Goal: Transaction & Acquisition: Purchase product/service

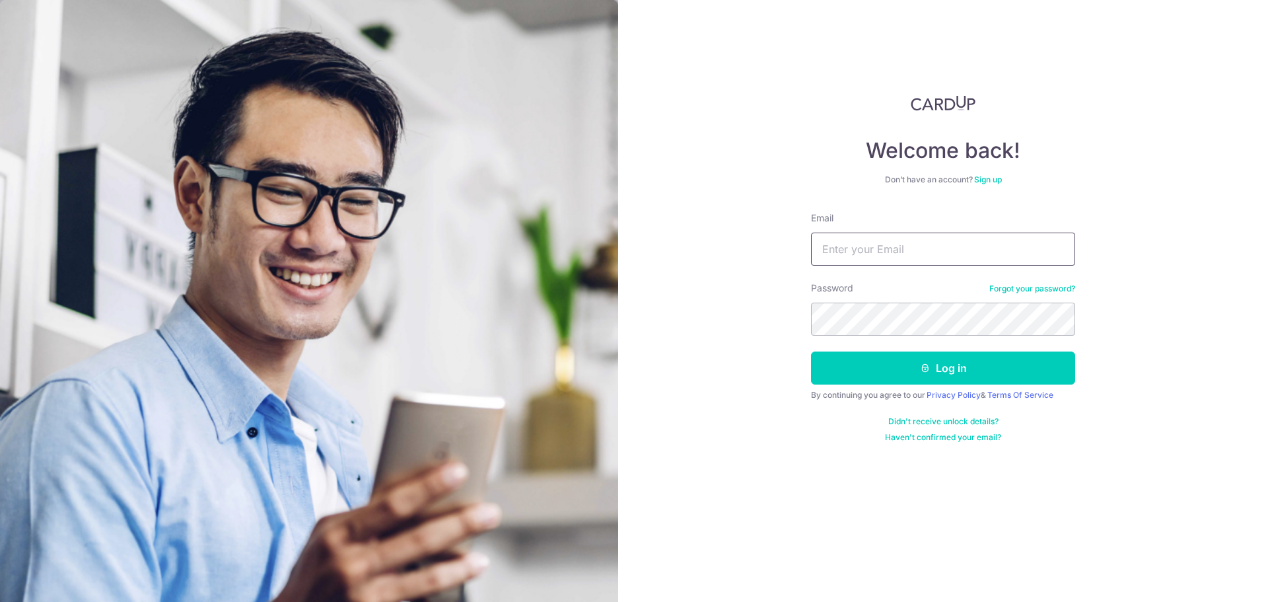
click at [926, 244] on input "Email" at bounding box center [943, 249] width 264 height 33
type input "[EMAIL_ADDRESS][DOMAIN_NAME]"
click at [915, 372] on button "Log in" at bounding box center [943, 367] width 264 height 33
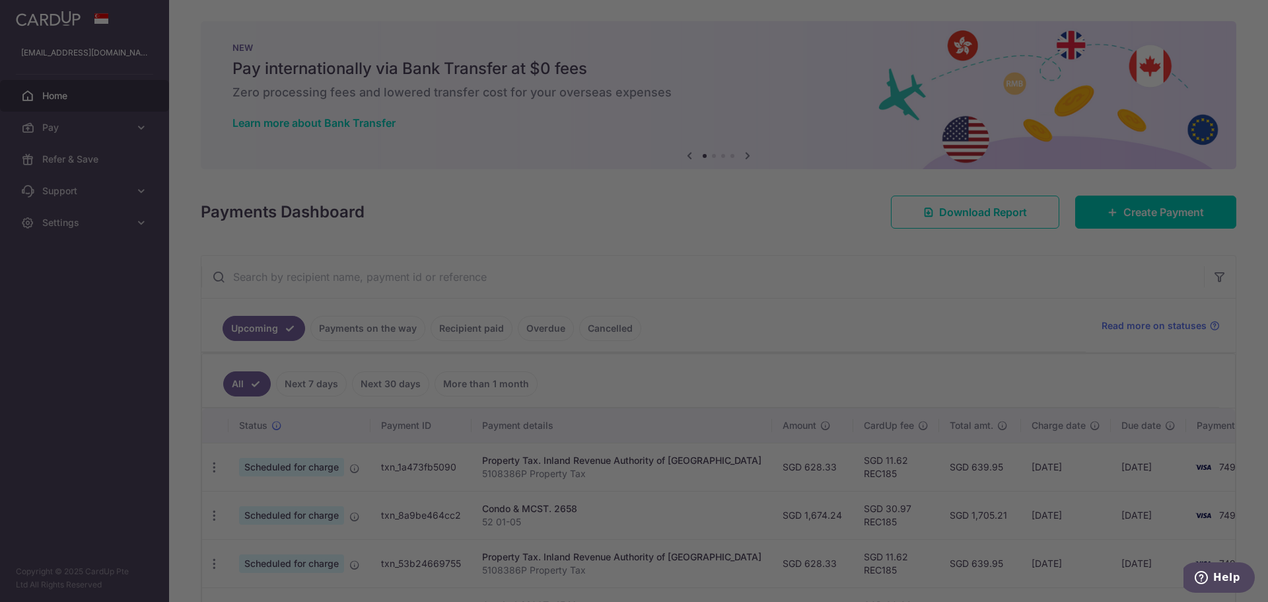
click at [65, 135] on div at bounding box center [640, 304] width 1281 height 608
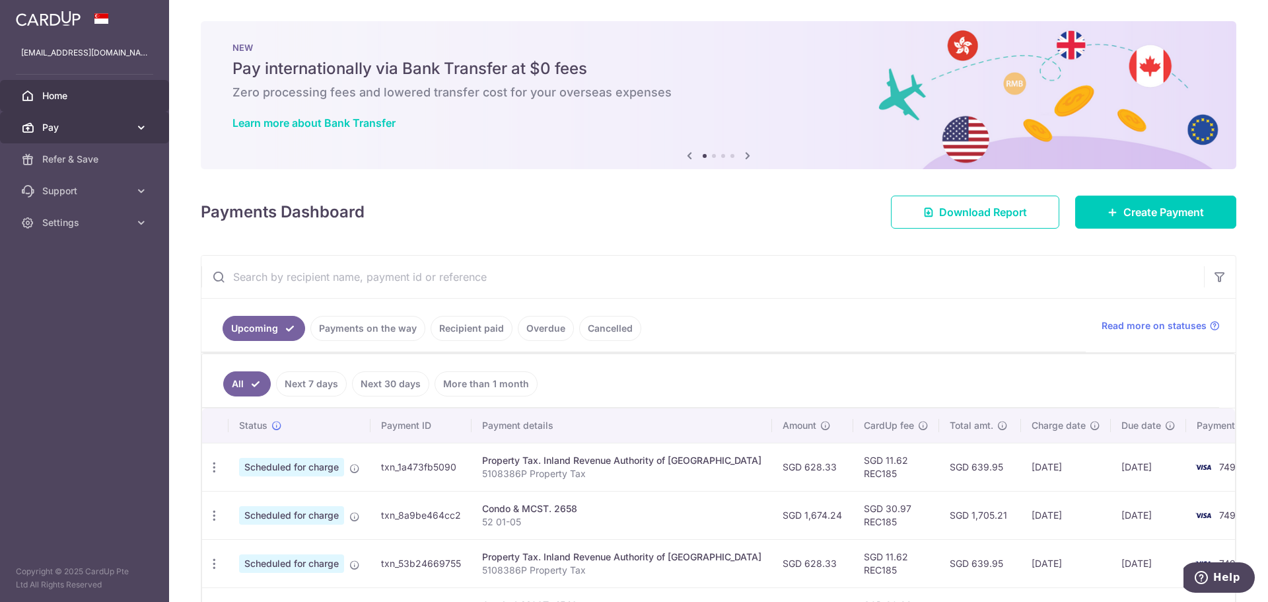
click at [26, 122] on icon at bounding box center [27, 127] width 13 height 13
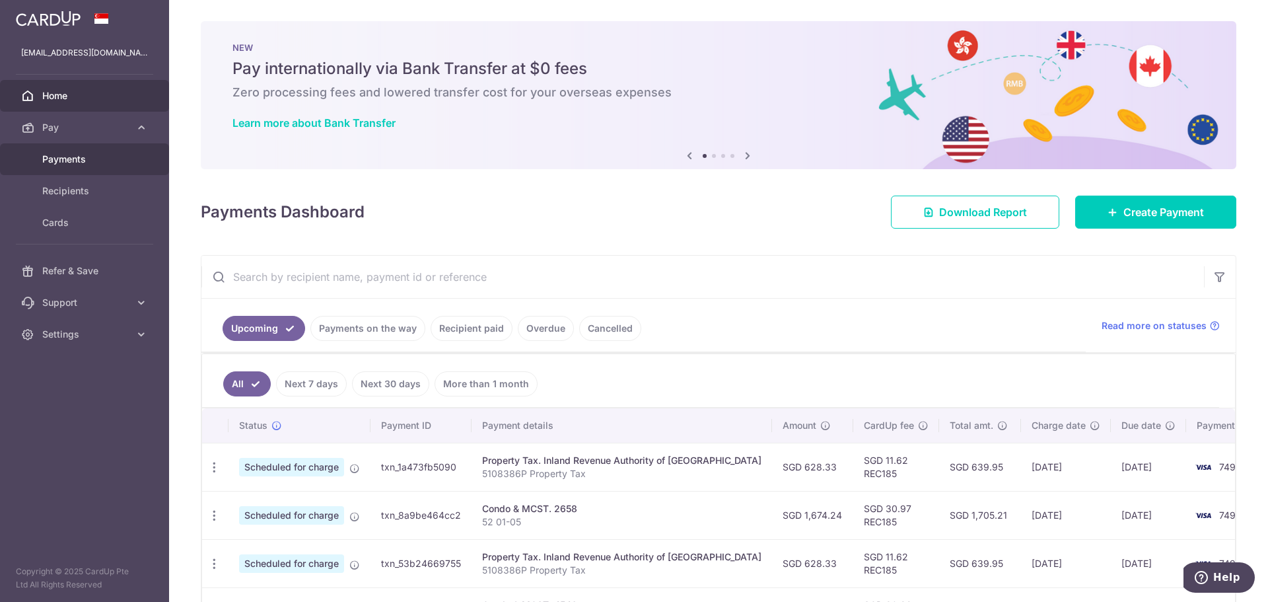
click at [39, 150] on link "Payments" at bounding box center [84, 159] width 169 height 32
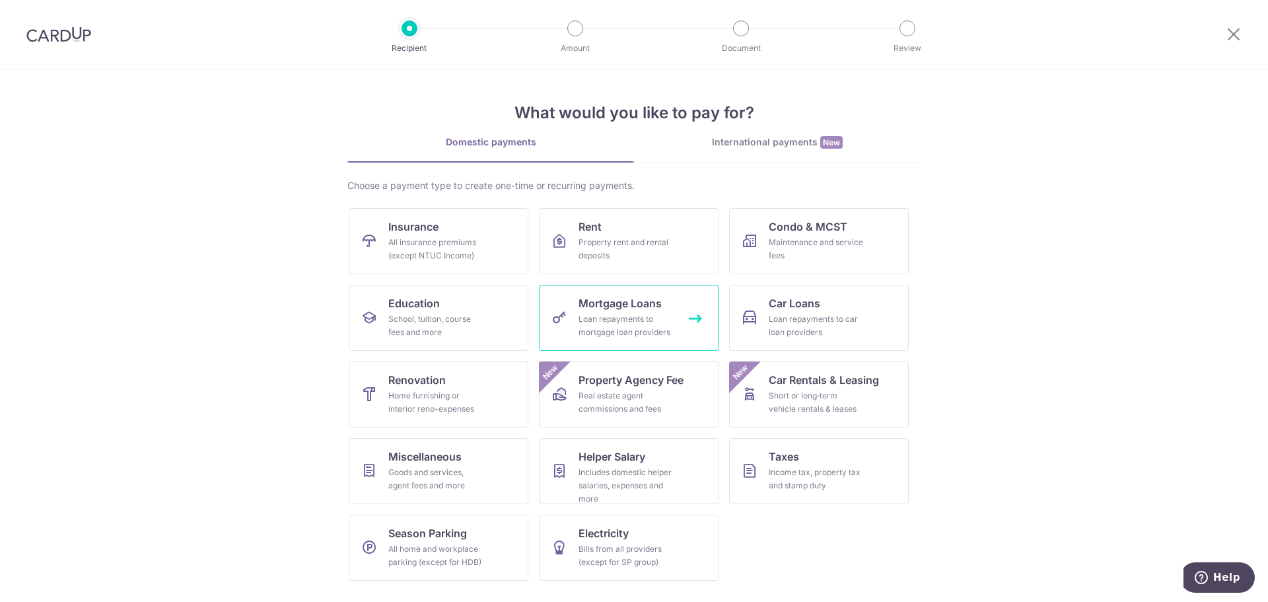
click at [587, 324] on div "Loan repayments to mortgage loan providers" at bounding box center [626, 325] width 95 height 26
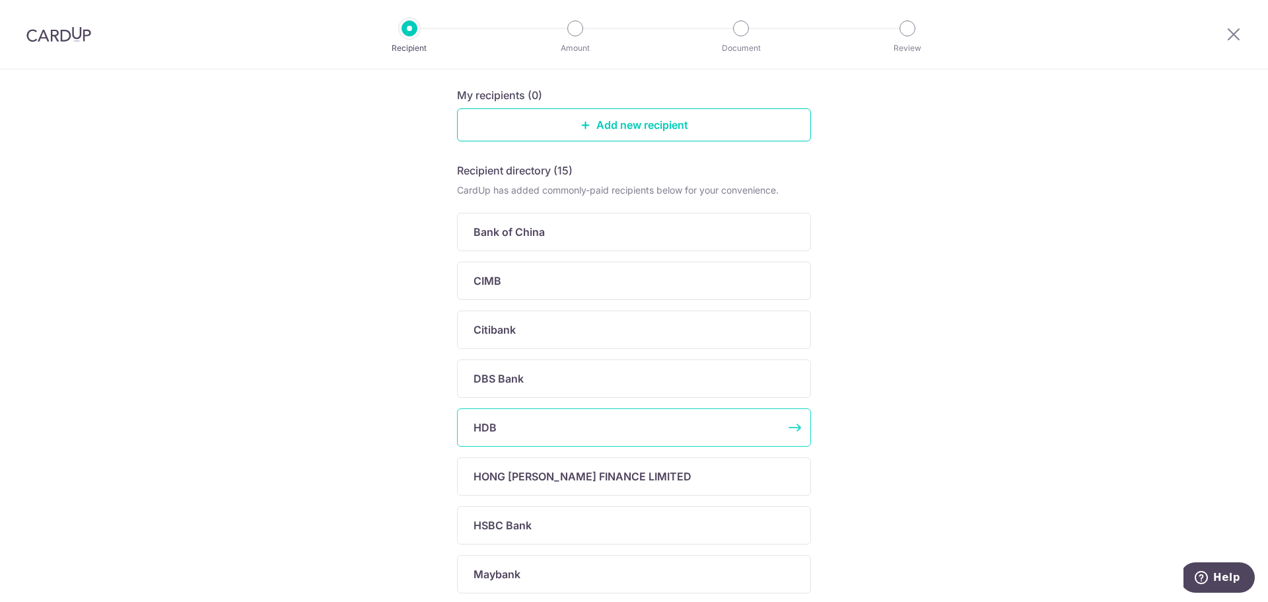
scroll to position [132, 0]
click at [505, 372] on p "DBS Bank" at bounding box center [499, 378] width 50 height 16
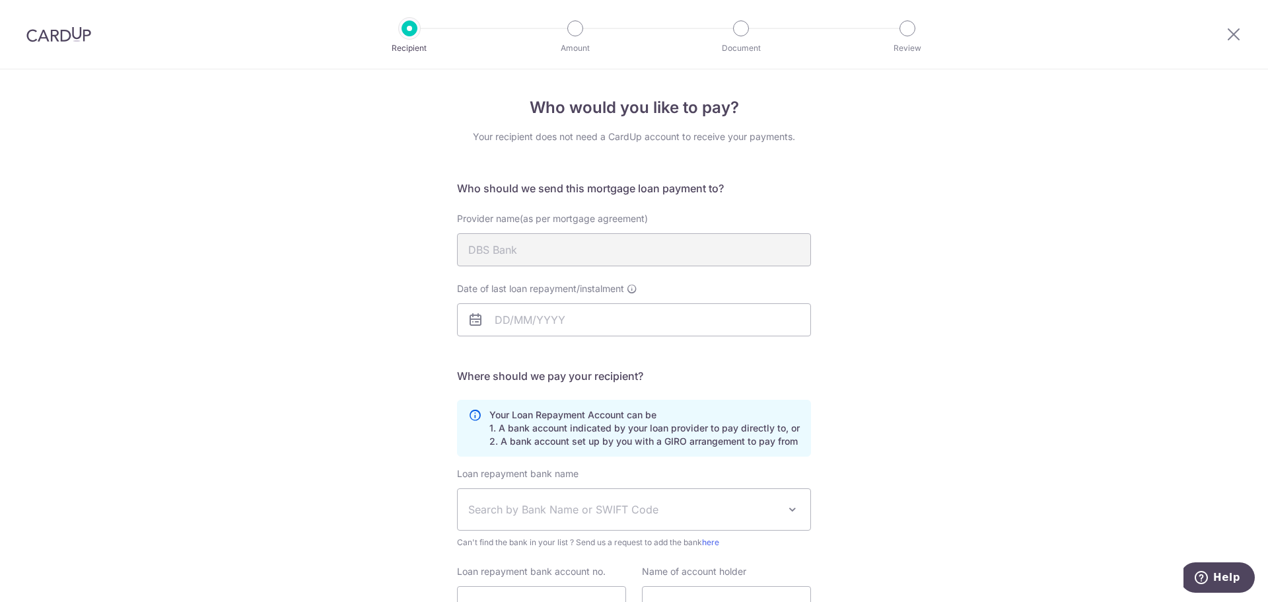
type input "[EMAIL_ADDRESS][DOMAIN_NAME]"
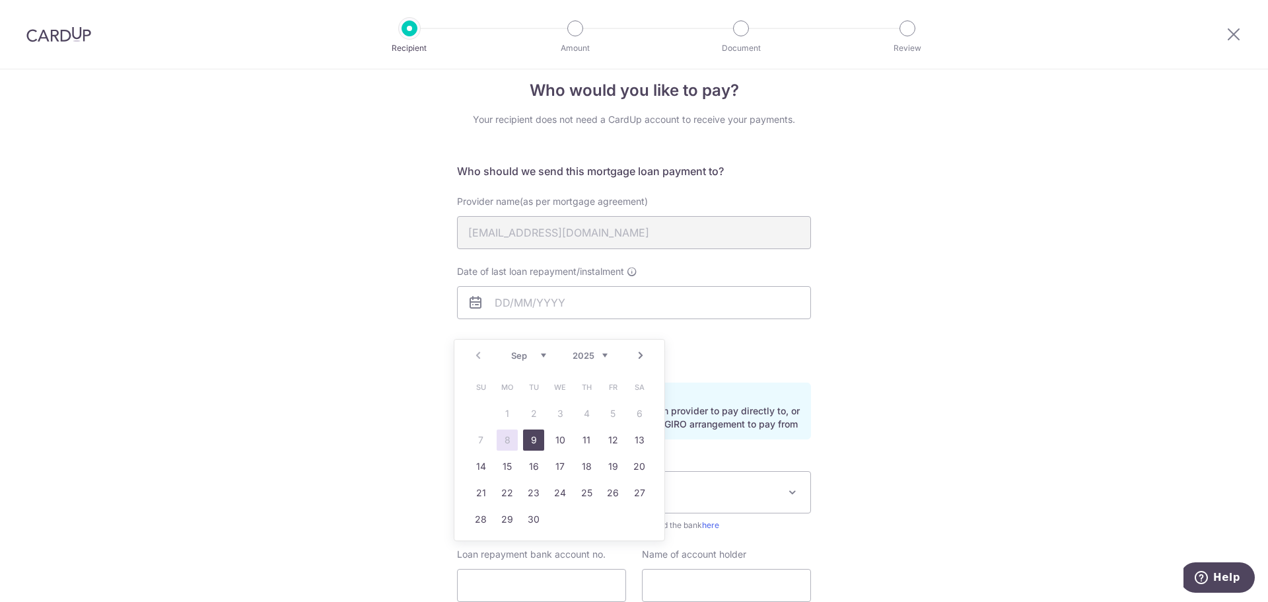
click at [536, 431] on link "9" at bounding box center [533, 439] width 21 height 21
type input "[DATE]"
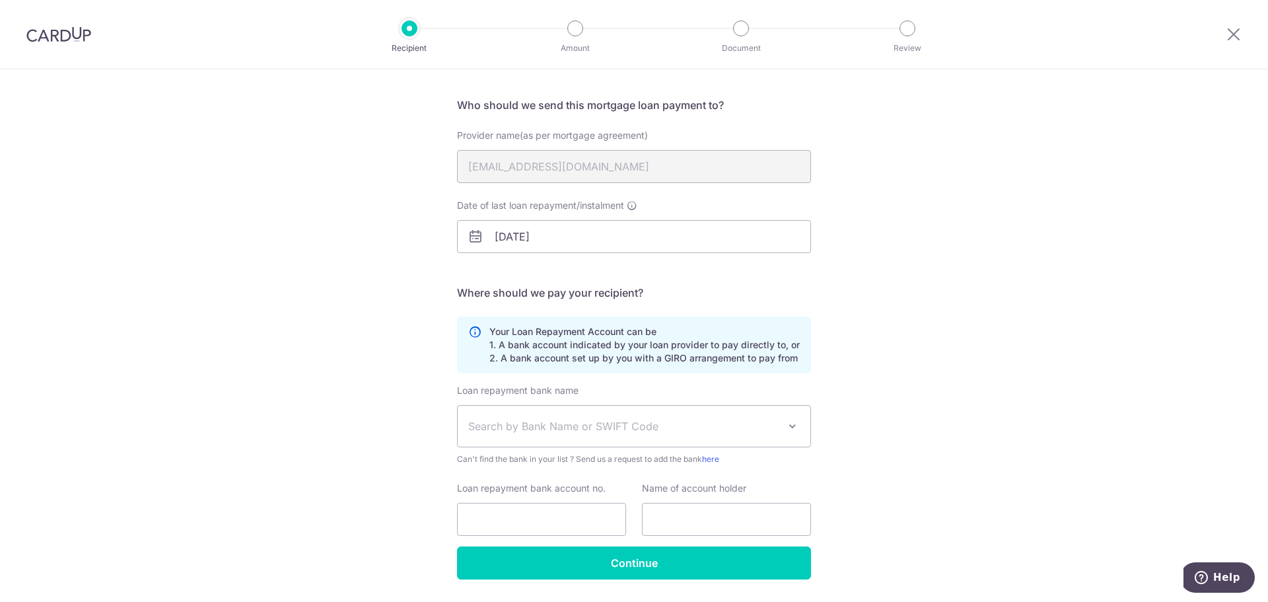
scroll to position [123, 0]
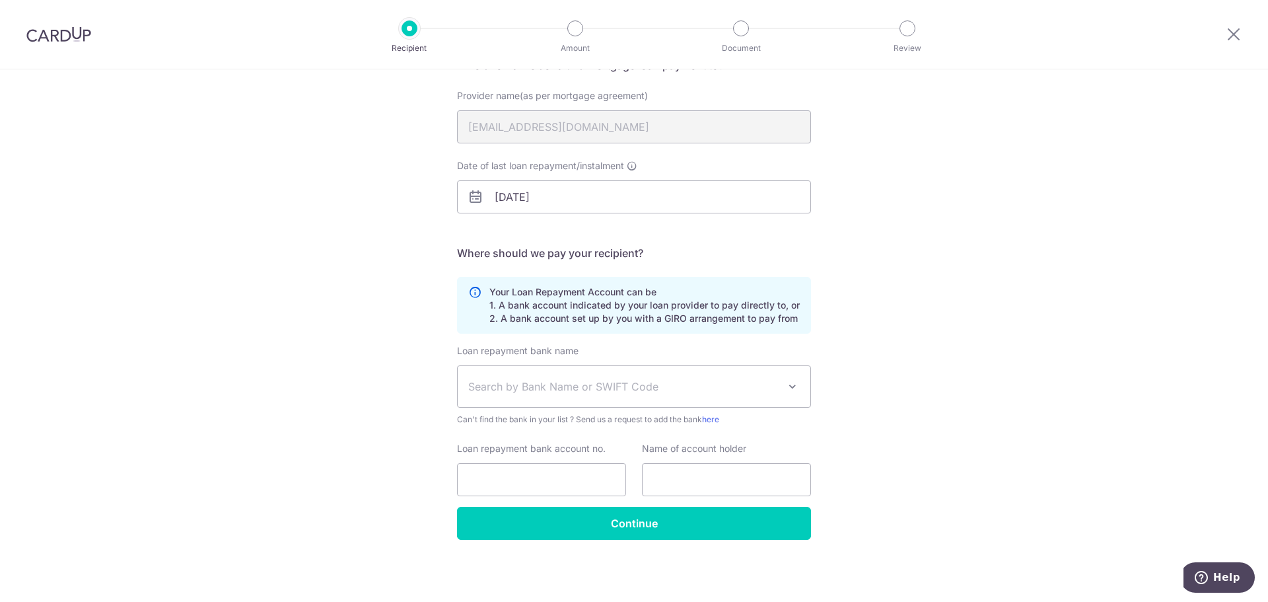
click at [326, 306] on div "Who would you like to pay? Your recipient does not need a CardUp account to rec…" at bounding box center [634, 273] width 1268 height 655
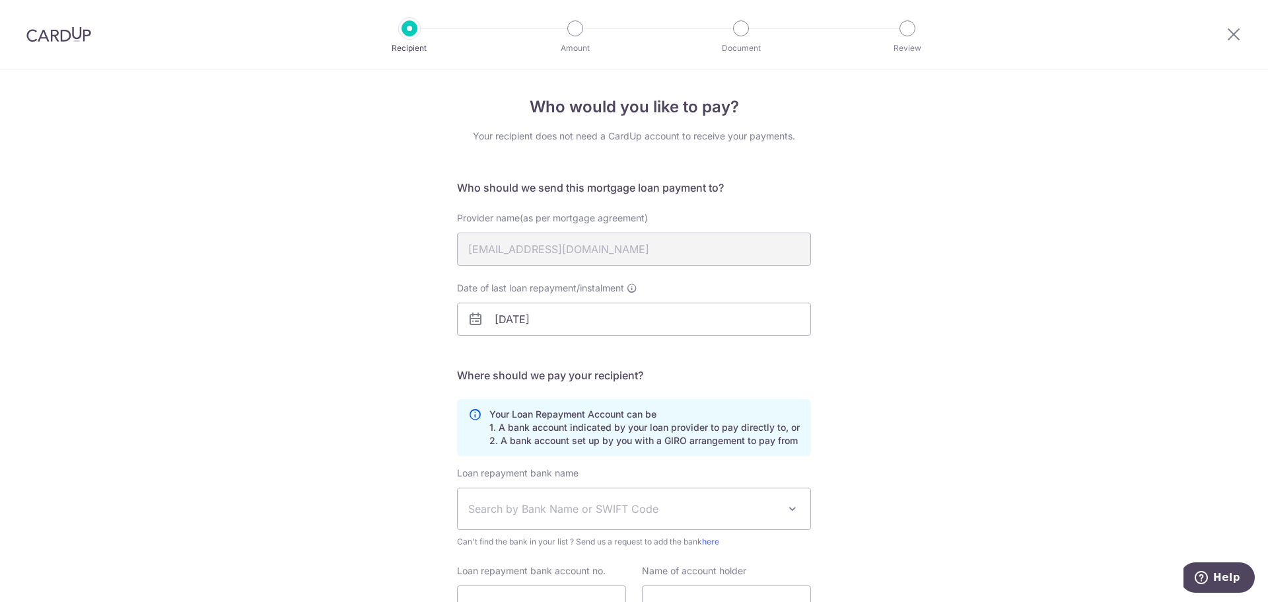
scroll to position [0, 0]
click at [973, 283] on div "Who would you like to pay? Your recipient does not need a CardUp account to rec…" at bounding box center [634, 396] width 1268 height 655
